Goal: Task Accomplishment & Management: Use online tool/utility

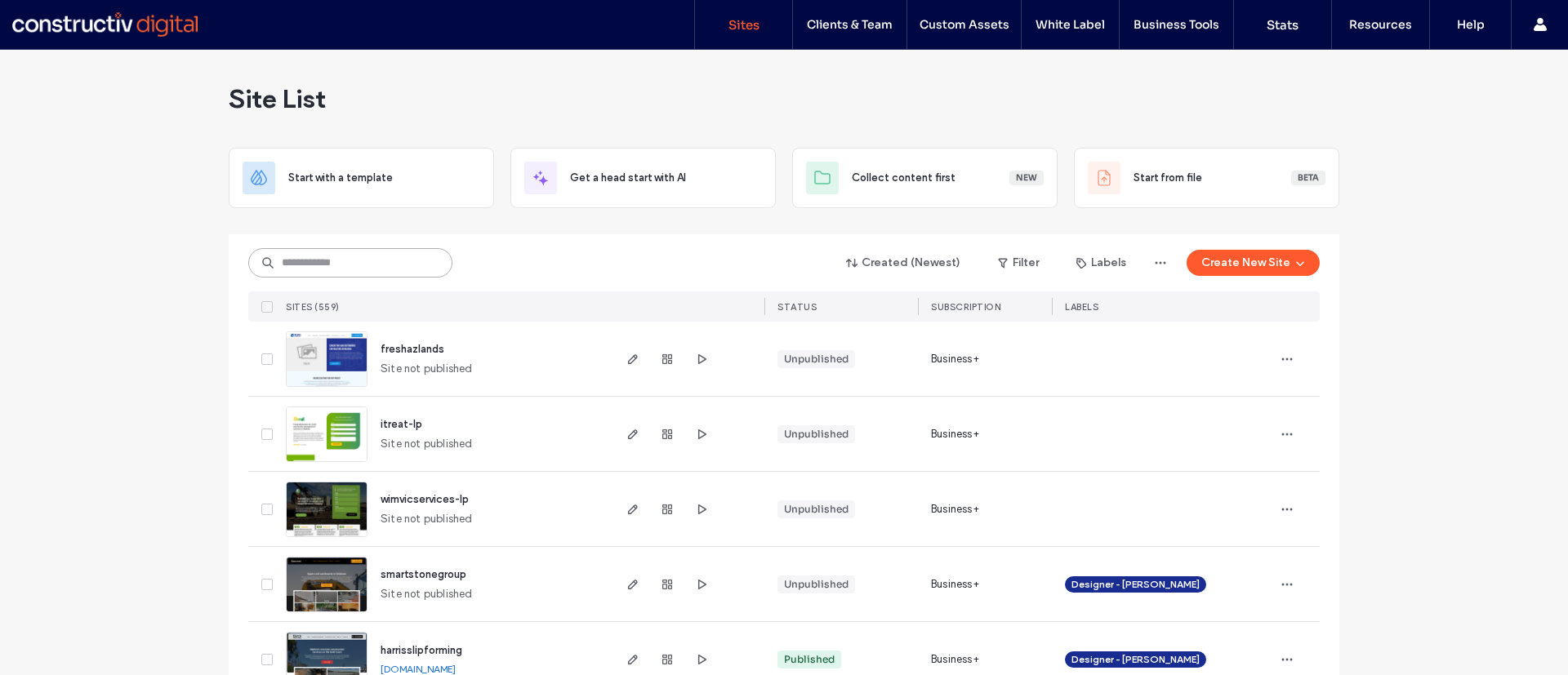
click at [330, 254] on input at bounding box center [350, 263] width 204 height 29
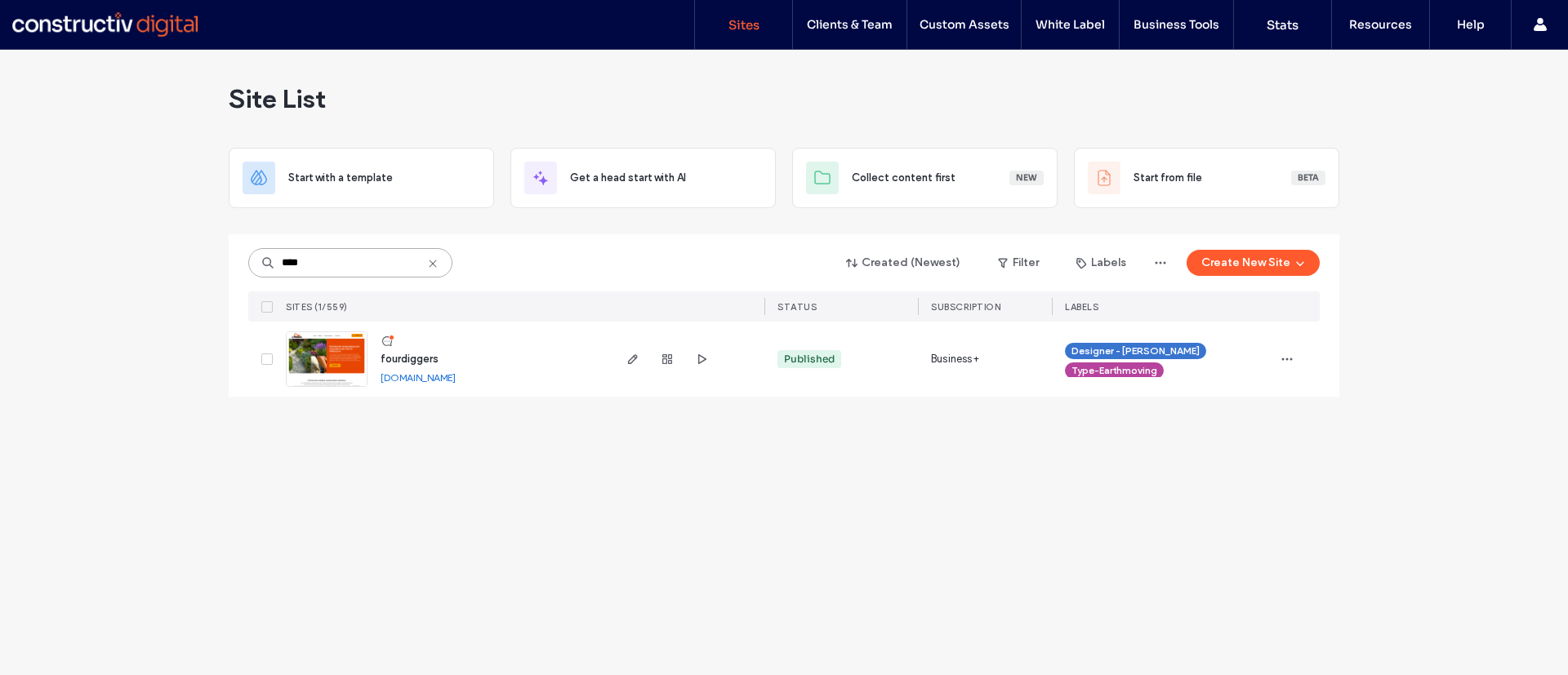
type input "****"
click at [437, 381] on link "[DOMAIN_NAME]" at bounding box center [418, 378] width 75 height 13
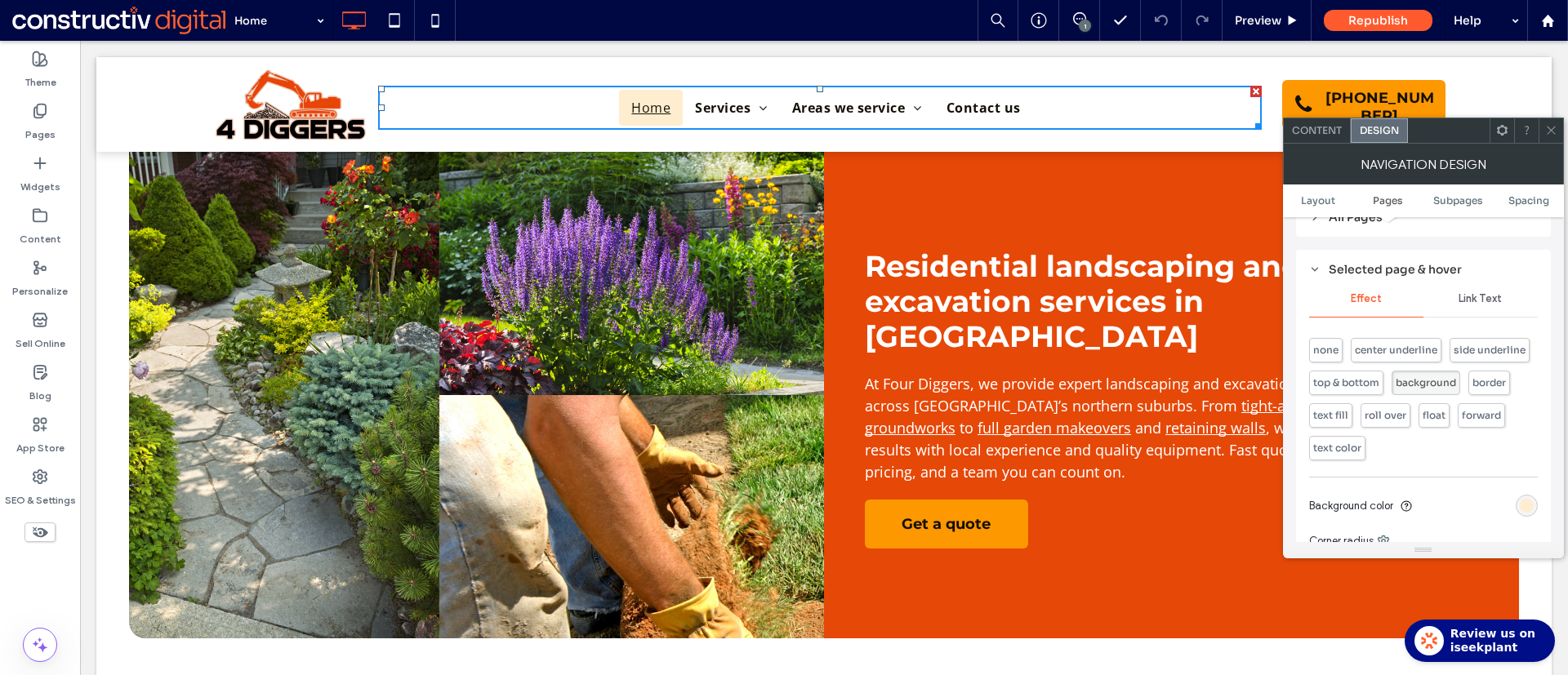
scroll to position [440, 0]
click at [1478, 311] on span "Link Text" at bounding box center [1480, 309] width 44 height 13
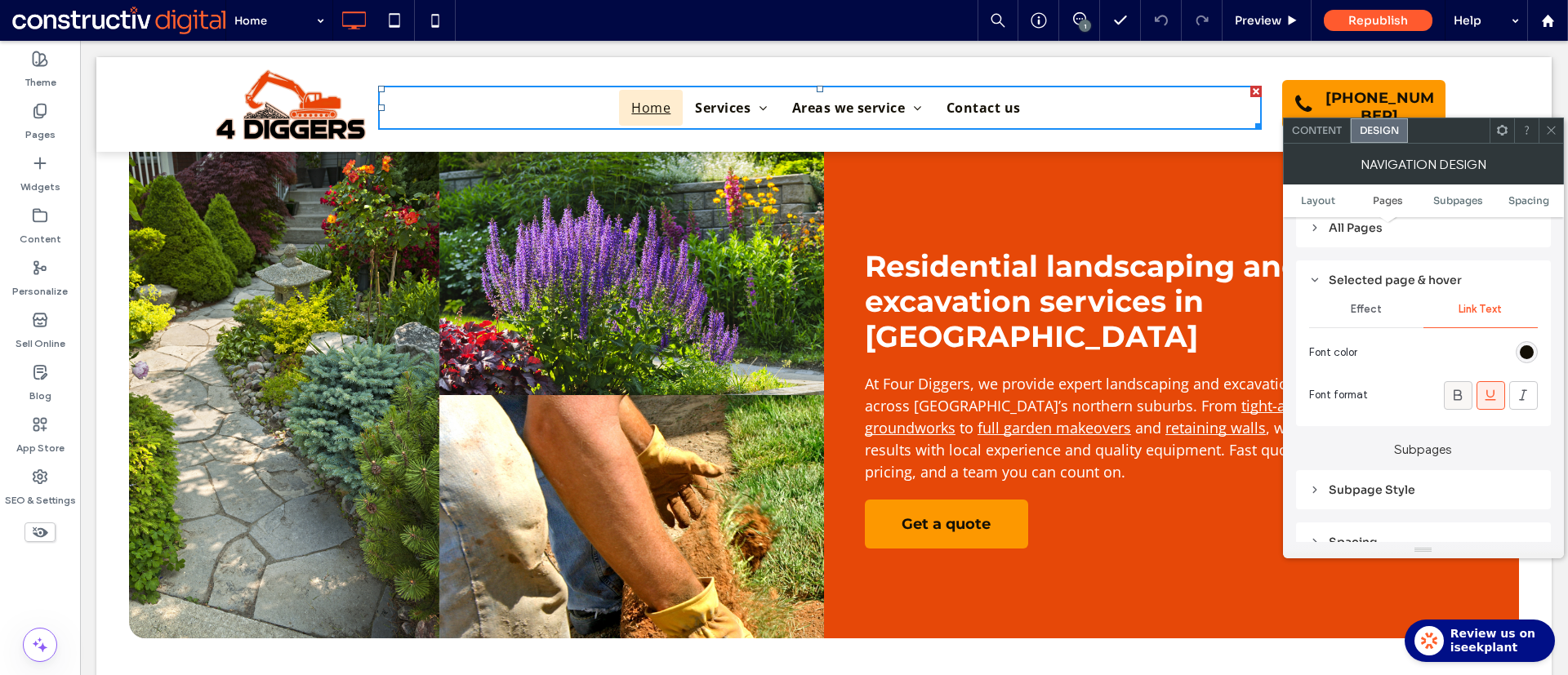
click at [1459, 392] on icon at bounding box center [1457, 395] width 16 height 16
click at [1545, 129] on icon at bounding box center [1551, 130] width 13 height 13
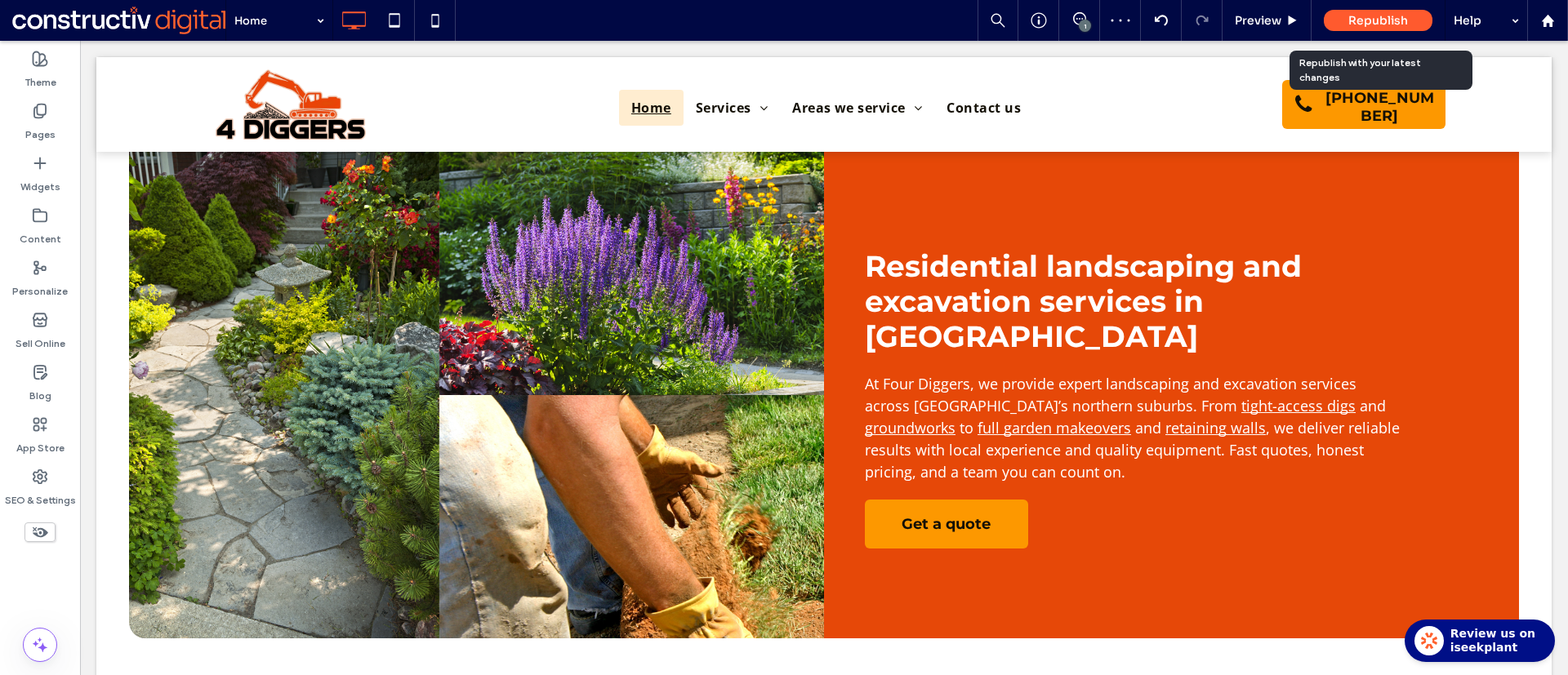
click at [1400, 21] on span "Republish" at bounding box center [1378, 20] width 60 height 14
